Goal: Information Seeking & Learning: Learn about a topic

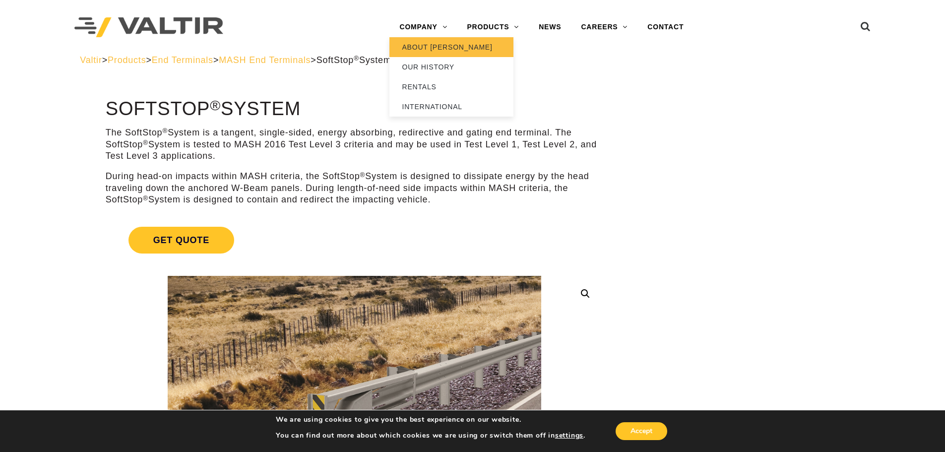
drag, startPoint x: 422, startPoint y: 32, endPoint x: 407, endPoint y: 46, distance: 20.0
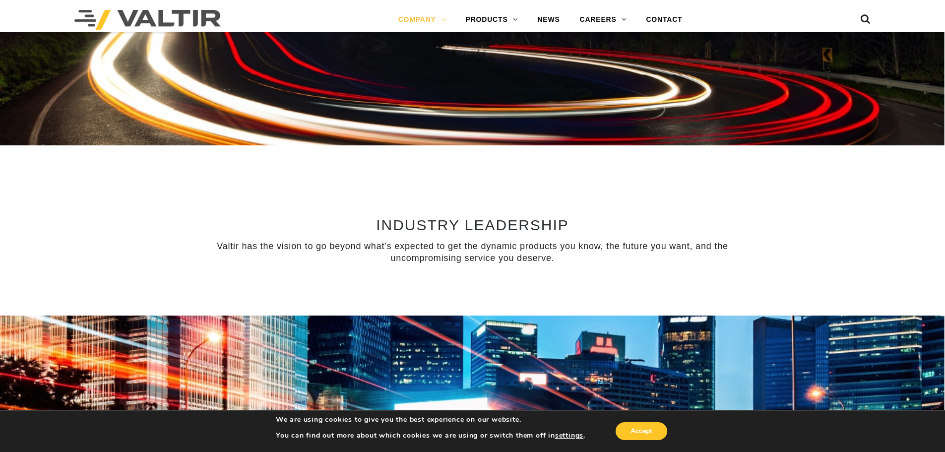
scroll to position [794, 0]
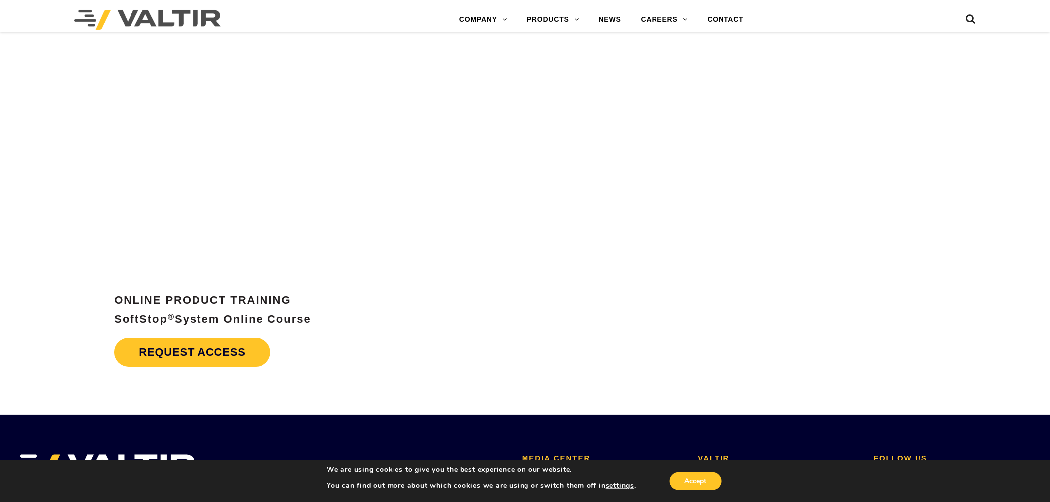
scroll to position [4655, 0]
